Goal: Task Accomplishment & Management: Manage account settings

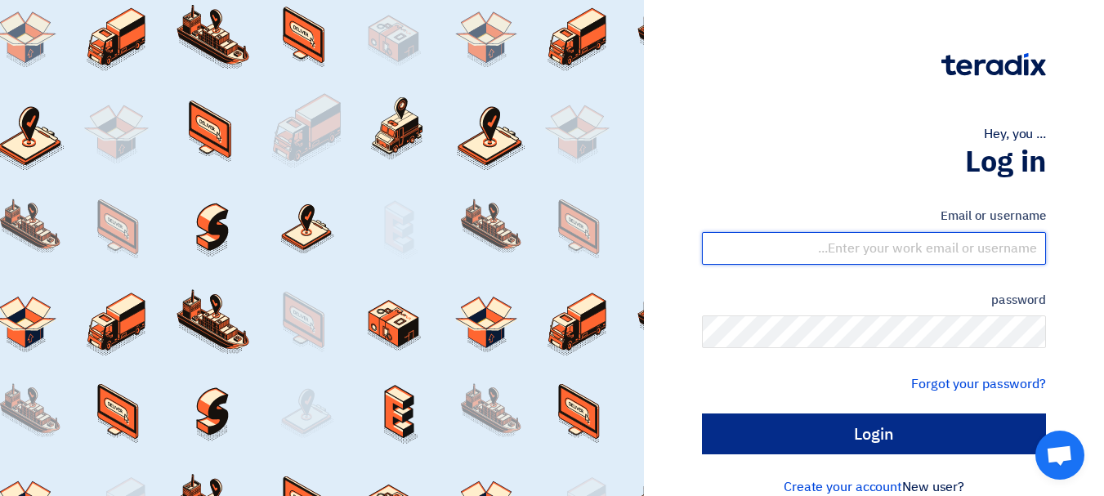
type input "[EMAIL_ADDRESS][DOMAIN_NAME]"
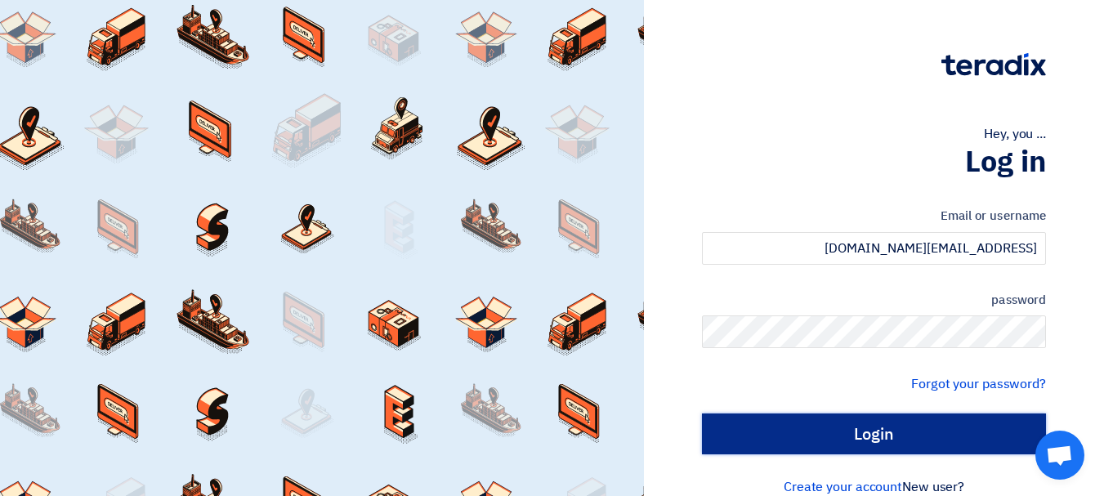
click at [910, 433] on input "Login" at bounding box center [874, 434] width 344 height 41
type input "Sign in"
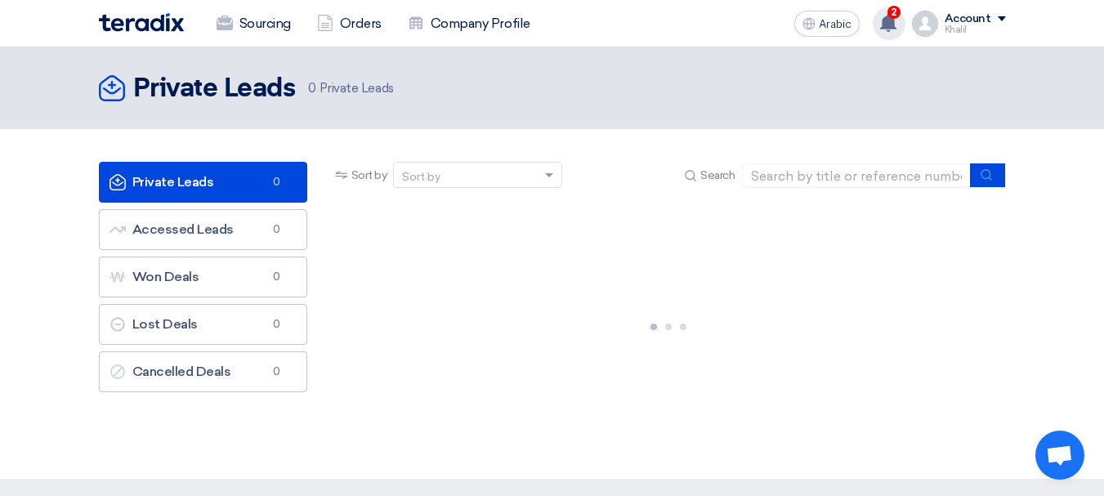
click at [892, 26] on use at bounding box center [888, 23] width 16 height 18
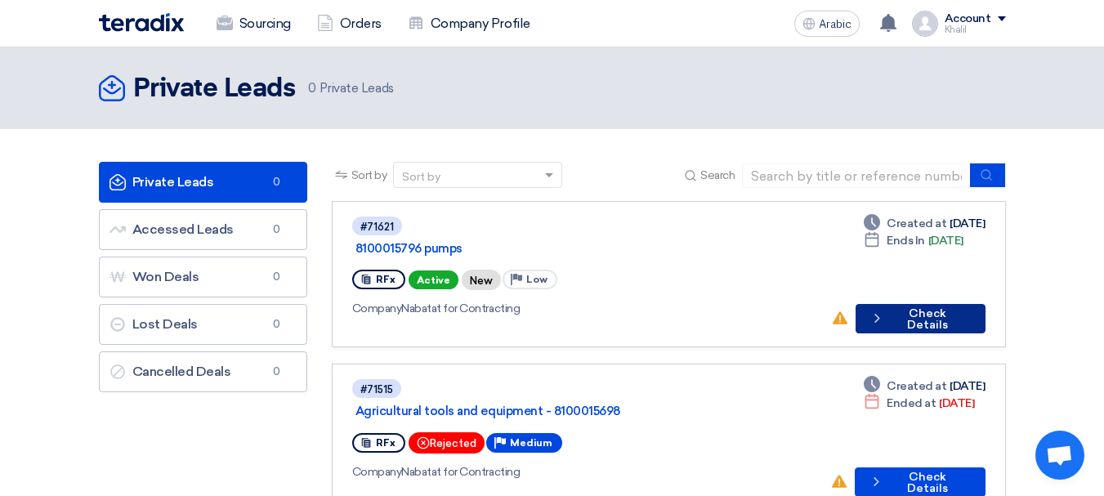
click at [910, 306] on font "Check Details" at bounding box center [927, 318] width 41 height 25
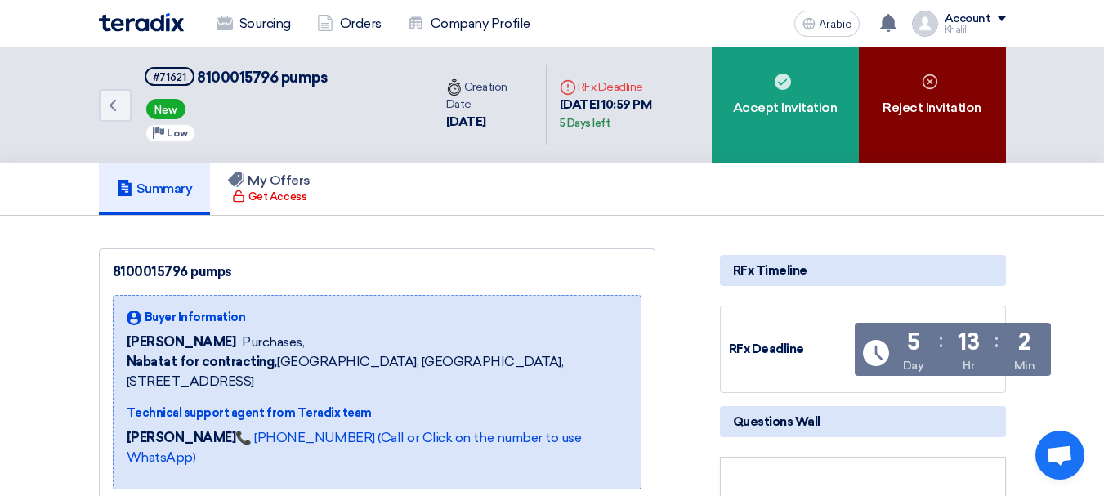
click at [892, 108] on font "Reject Invitation" at bounding box center [932, 108] width 99 height 16
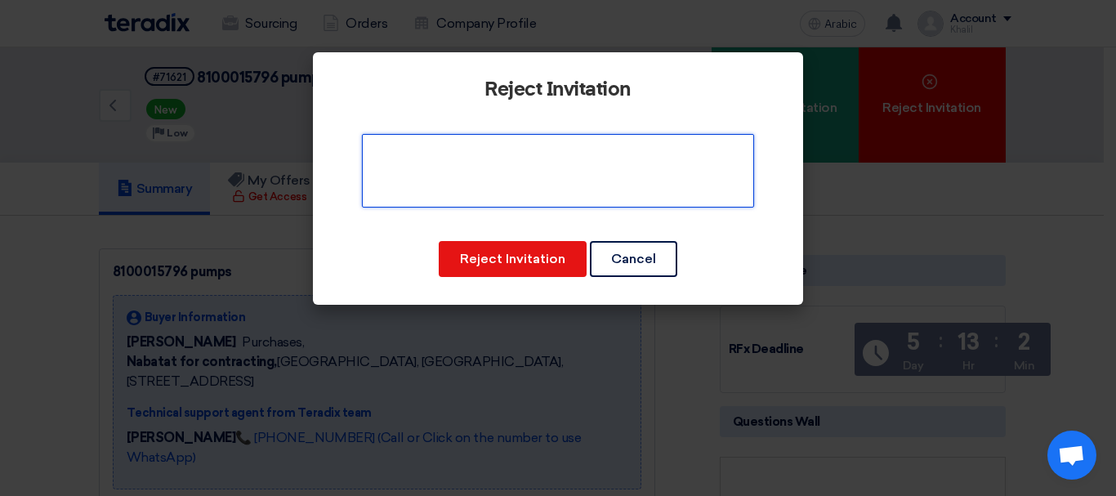
click at [525, 181] on textarea at bounding box center [558, 171] width 392 height 74
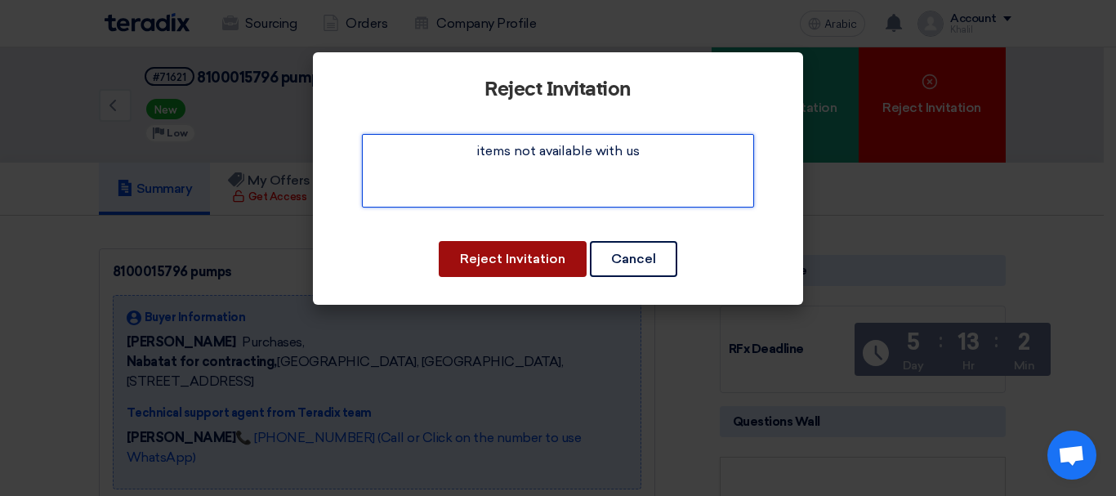
type textarea "items not available with us"
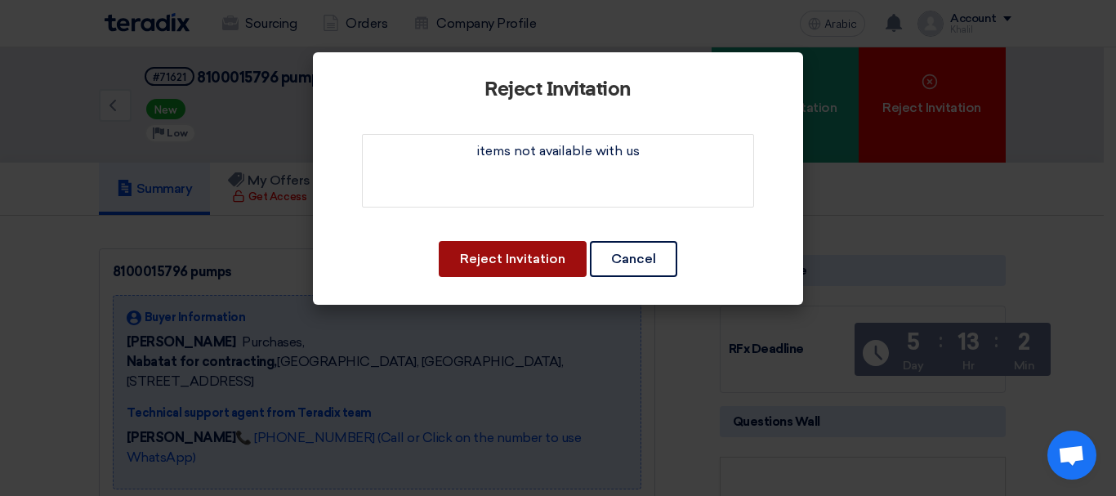
click at [528, 264] on font "Reject Invitation" at bounding box center [512, 259] width 105 height 16
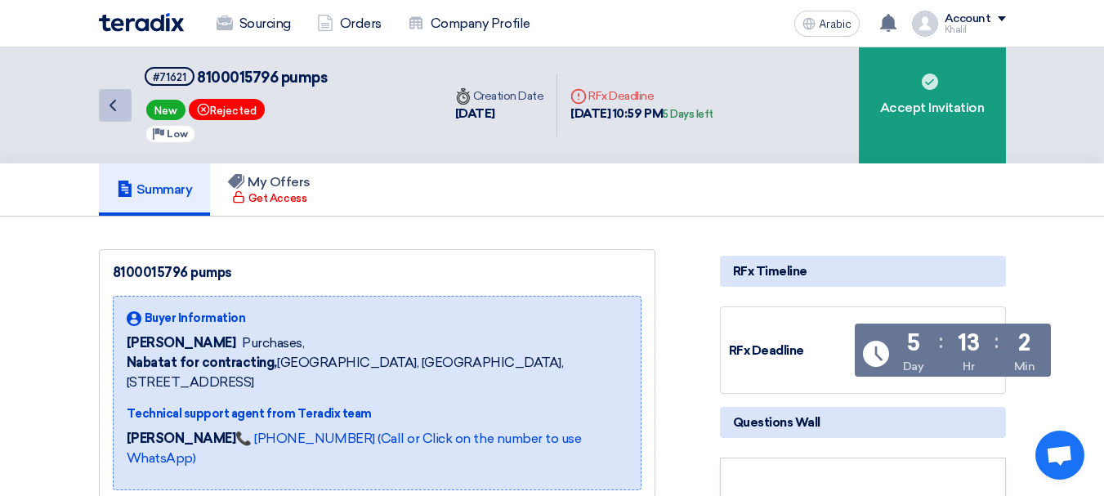
click at [125, 114] on link "Back" at bounding box center [115, 105] width 33 height 33
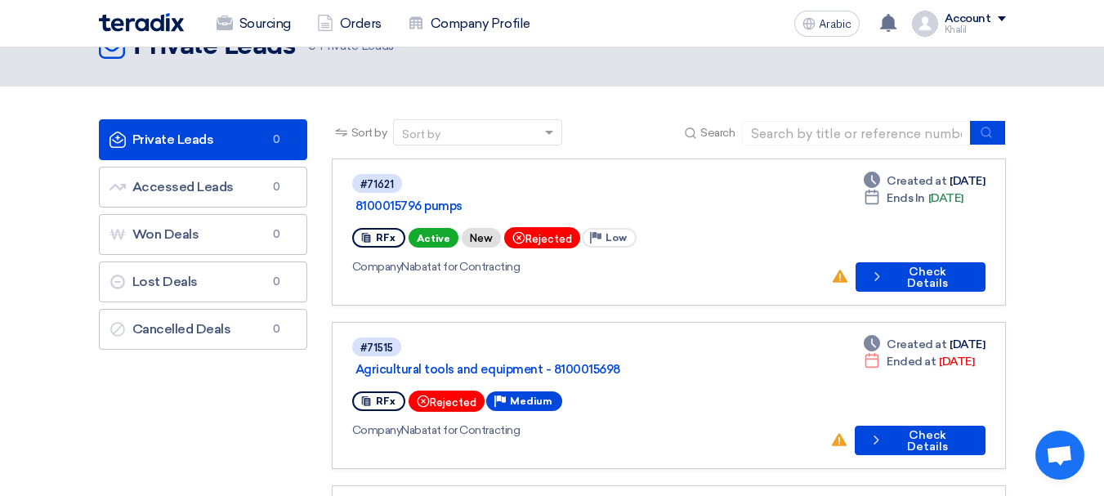
scroll to position [82, 0]
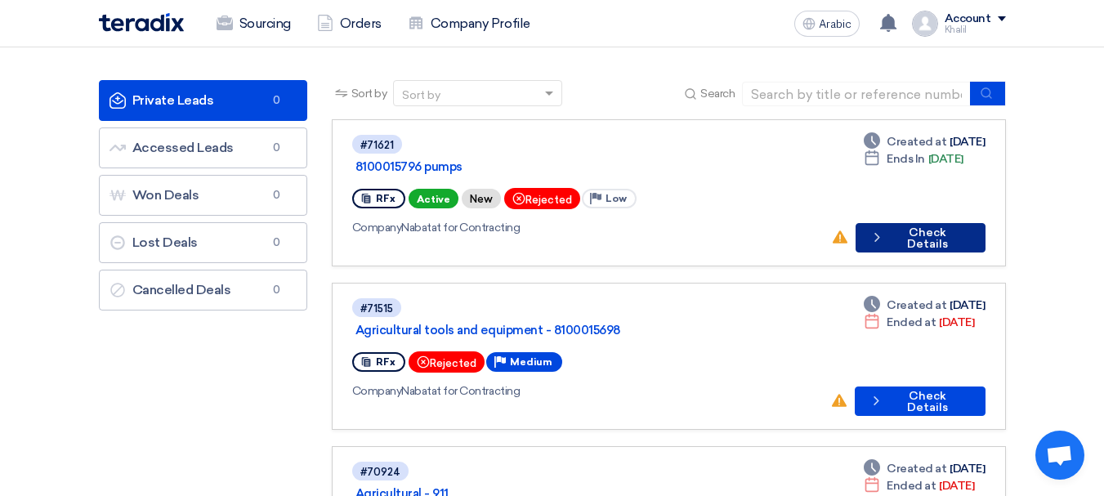
click at [903, 224] on button "Check details Check Details" at bounding box center [921, 237] width 130 height 29
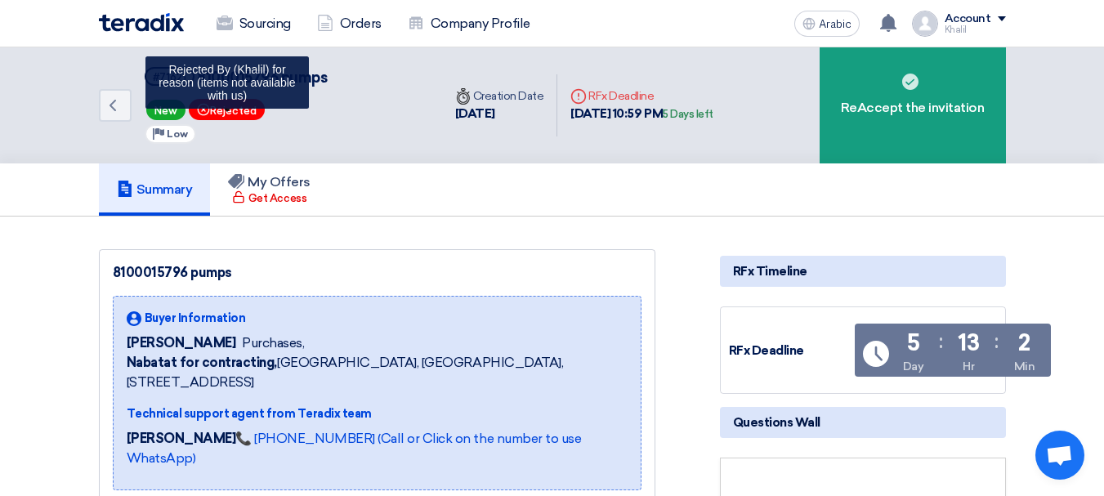
click at [233, 109] on font "Rejected" at bounding box center [233, 111] width 47 height 12
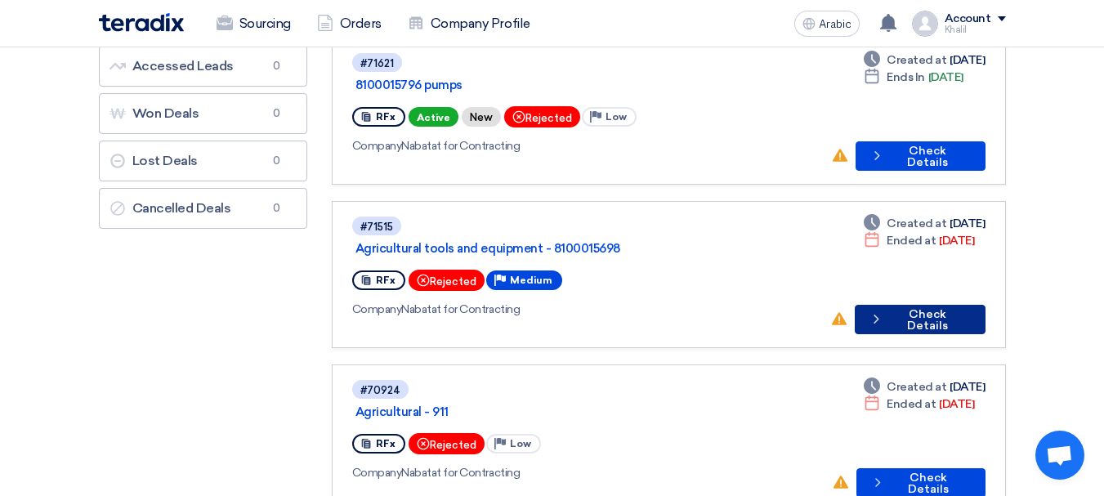
click at [948, 307] on font "Check Details" at bounding box center [927, 319] width 41 height 25
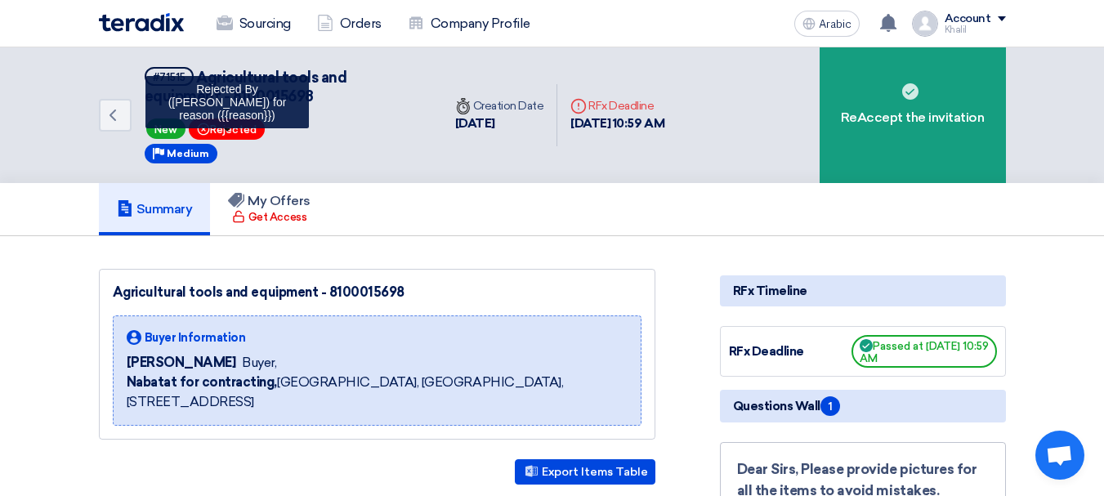
click at [223, 130] on font "Rejected" at bounding box center [233, 130] width 47 height 12
click at [197, 129] on icon "Bookmark" at bounding box center [203, 129] width 13 height 13
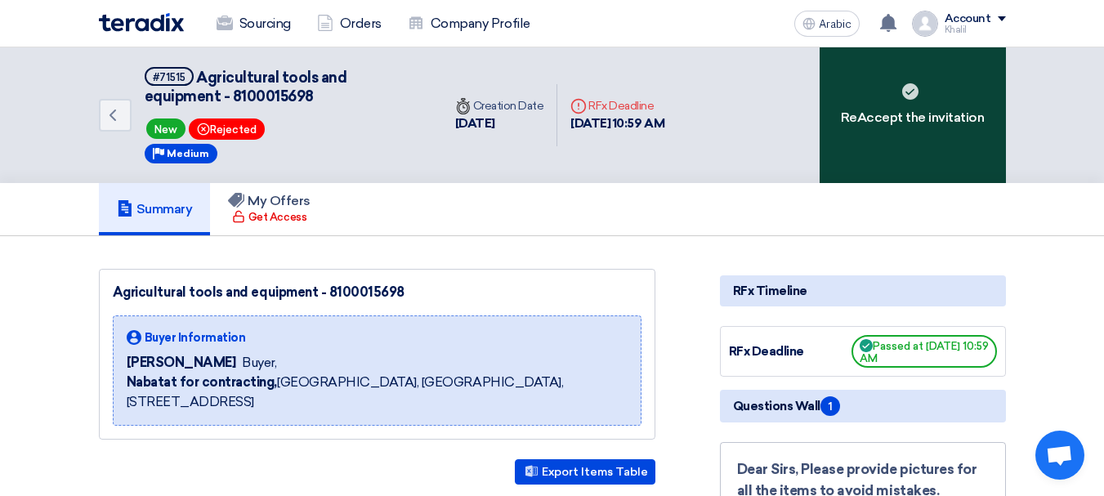
click at [890, 124] on font "ReAccept the invitation" at bounding box center [913, 118] width 144 height 16
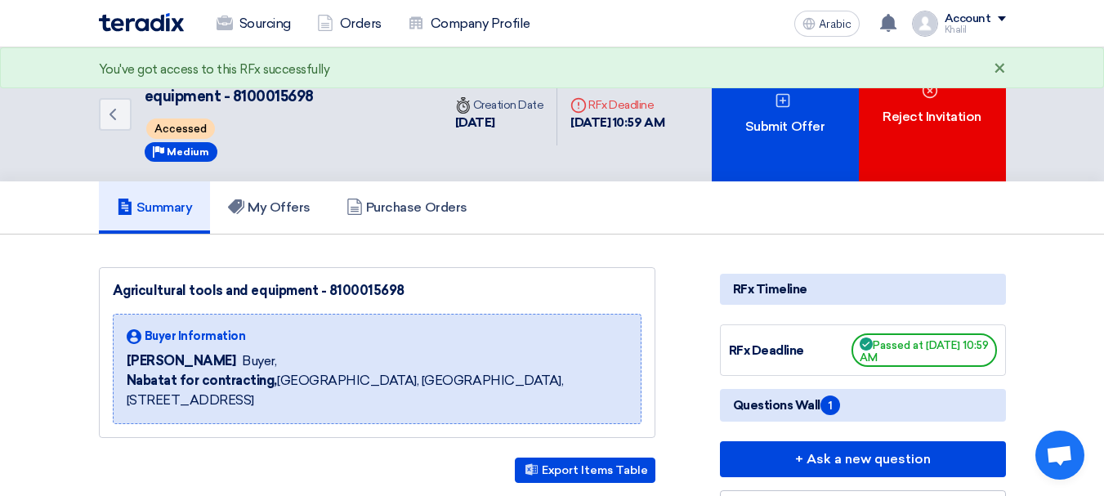
click at [1004, 65] on font "×" at bounding box center [1000, 69] width 12 height 27
